Goal: Transaction & Acquisition: Purchase product/service

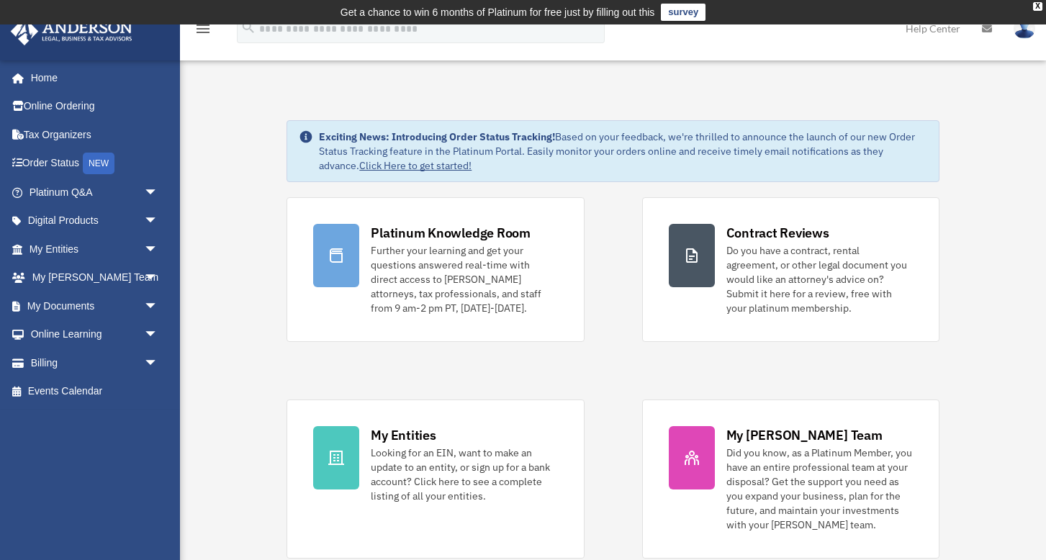
scroll to position [14, 0]
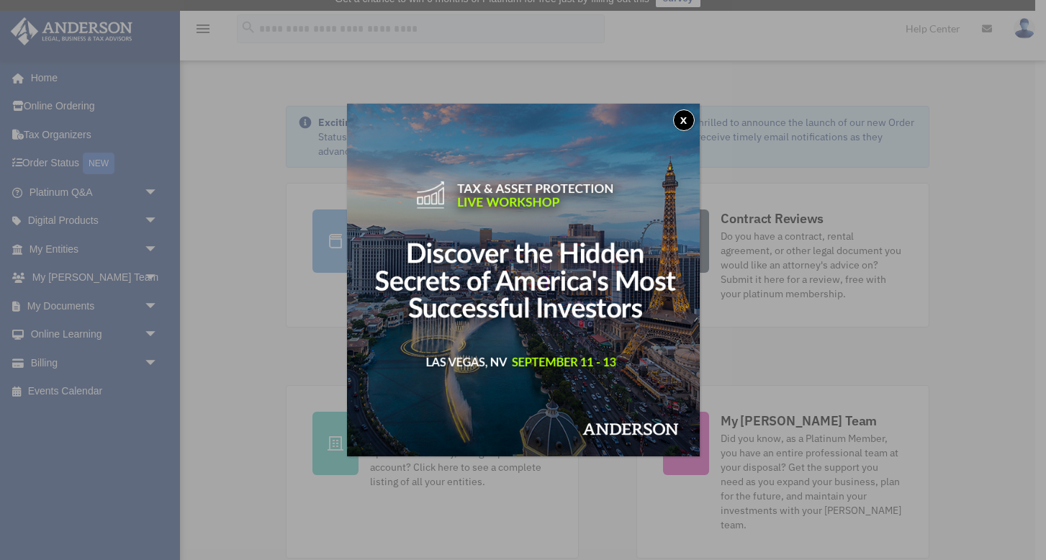
click at [585, 201] on img at bounding box center [523, 280] width 353 height 353
click at [688, 119] on button "x" at bounding box center [684, 120] width 22 height 22
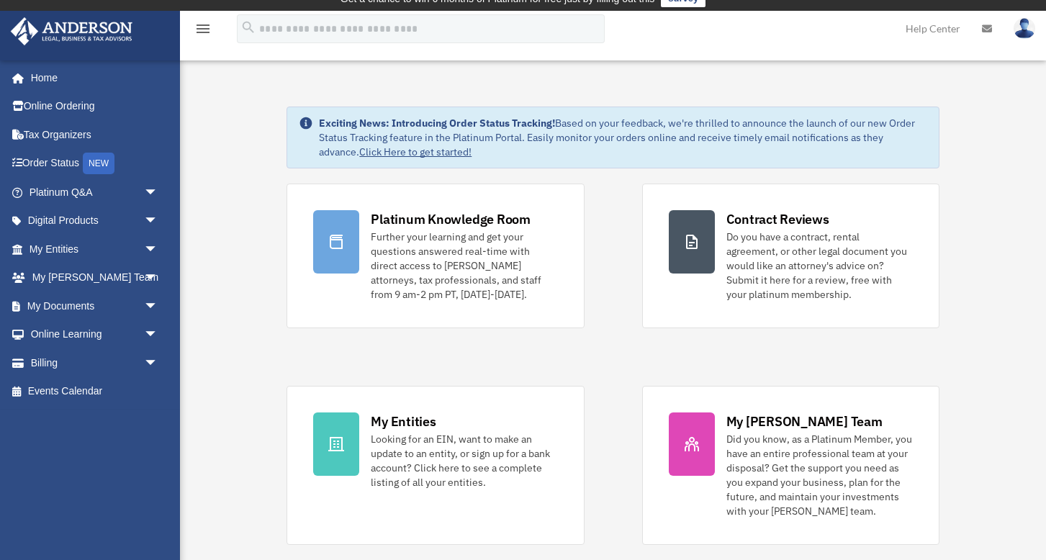
scroll to position [0, 0]
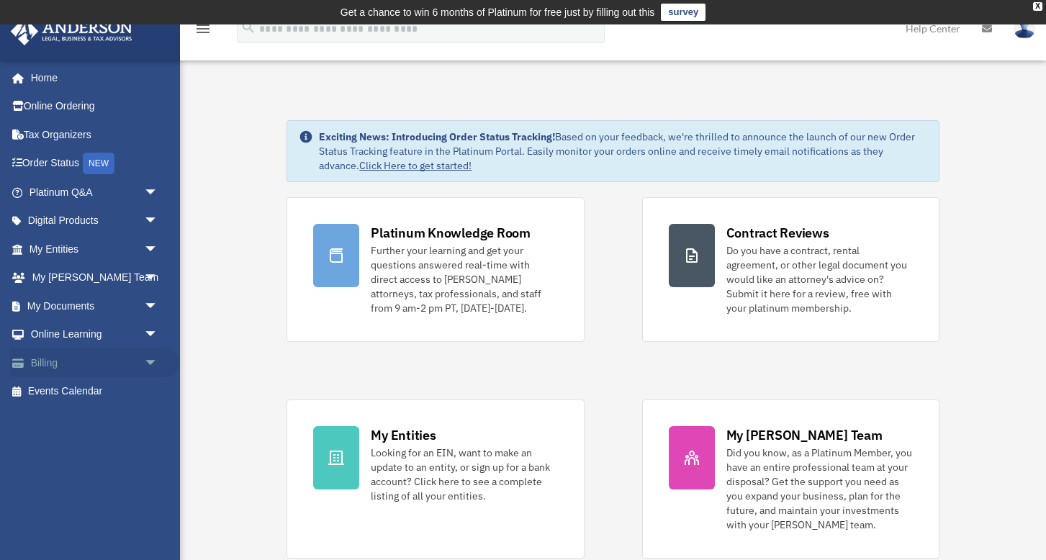
click at [45, 359] on link "Billing arrow_drop_down" at bounding box center [95, 362] width 170 height 29
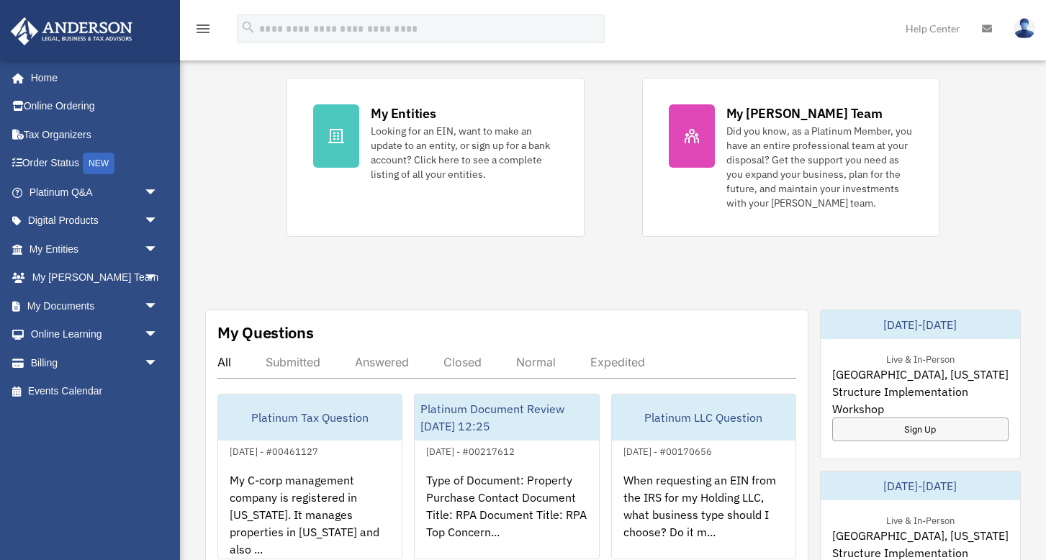
scroll to position [403, 0]
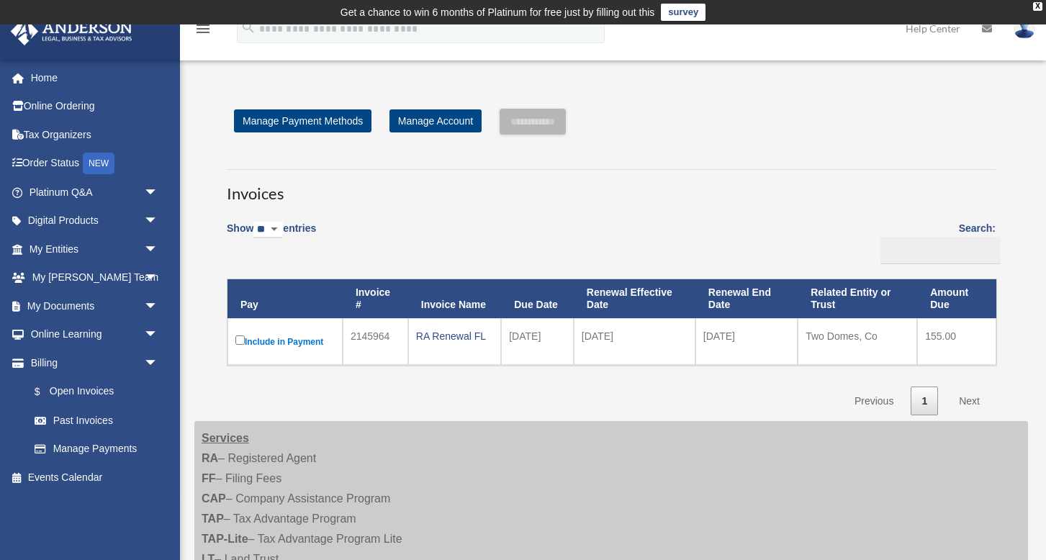
click at [294, 340] on label "Include in Payment" at bounding box center [284, 342] width 99 height 18
click at [296, 339] on label "Include in Payment" at bounding box center [284, 342] width 99 height 18
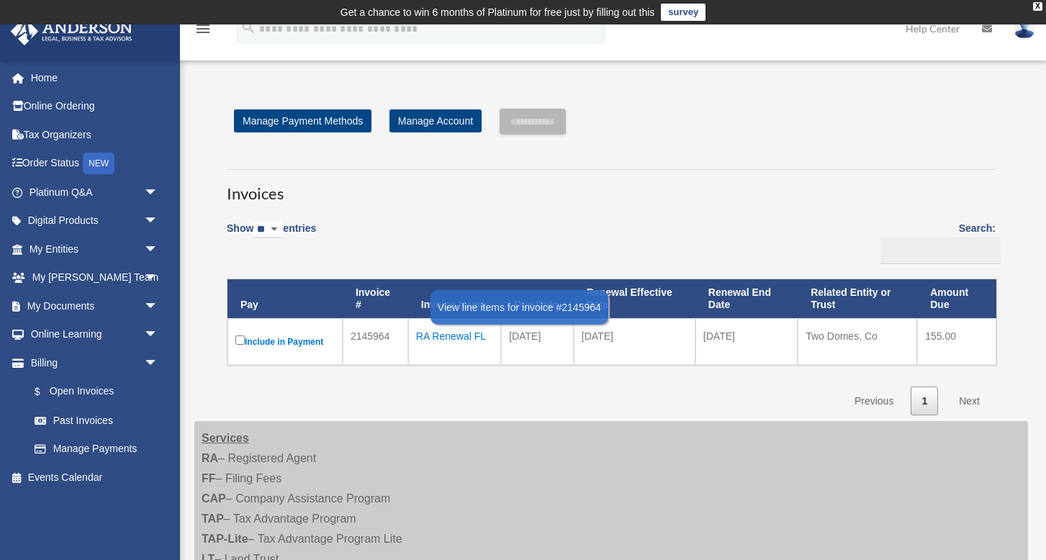
click at [449, 338] on div "RA Renewal FL" at bounding box center [454, 336] width 77 height 20
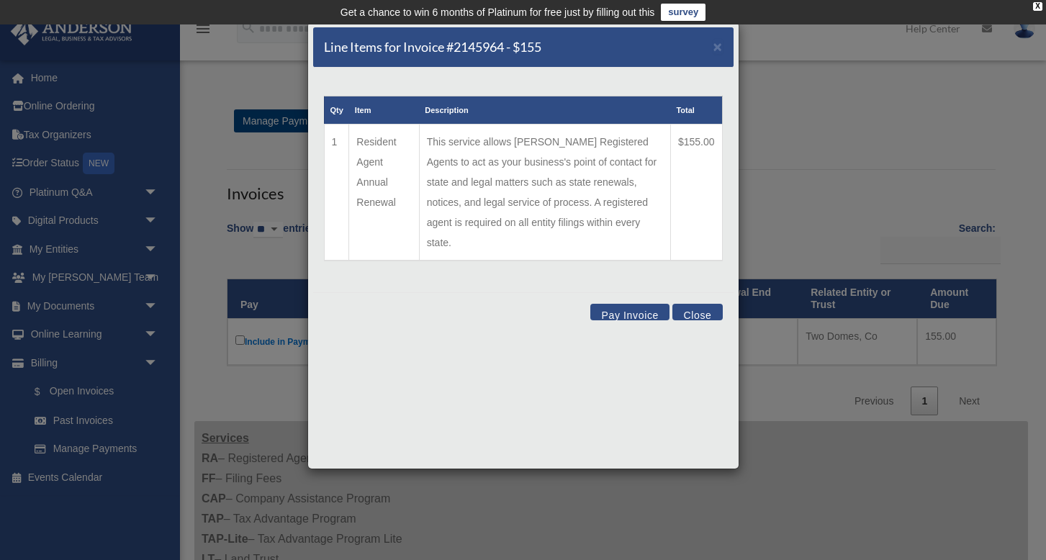
click at [631, 304] on button "Pay Invoice" at bounding box center [629, 312] width 79 height 17
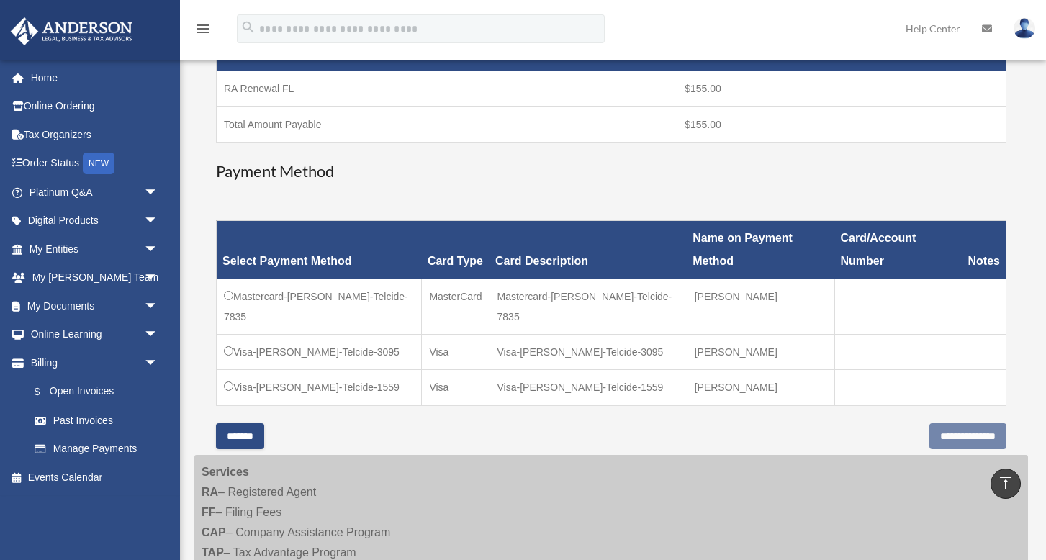
scroll to position [285, 0]
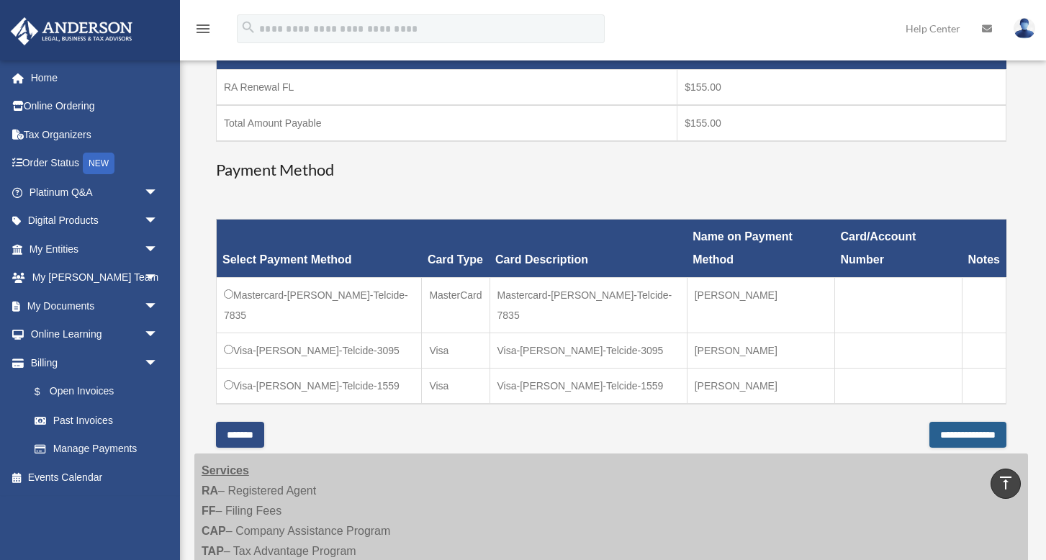
click at [959, 422] on input "**********" at bounding box center [968, 435] width 77 height 26
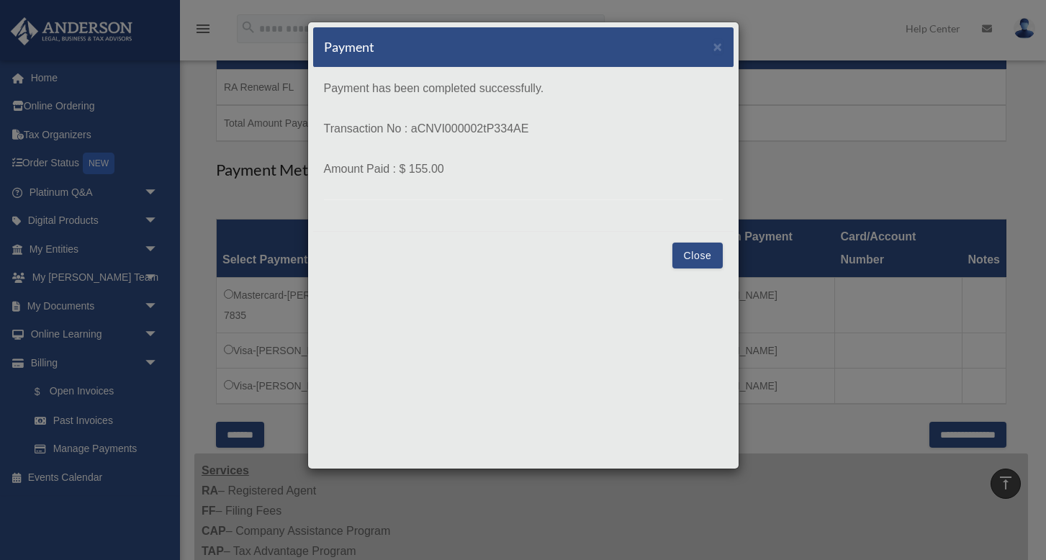
click at [707, 253] on button "Close" at bounding box center [697, 256] width 50 height 26
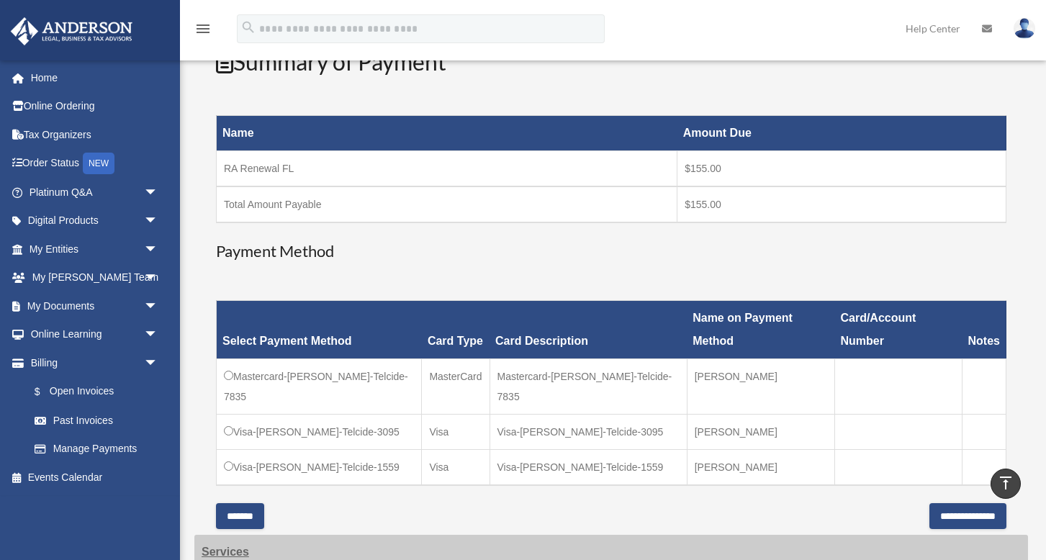
scroll to position [0, 0]
